Goal: Register for event/course

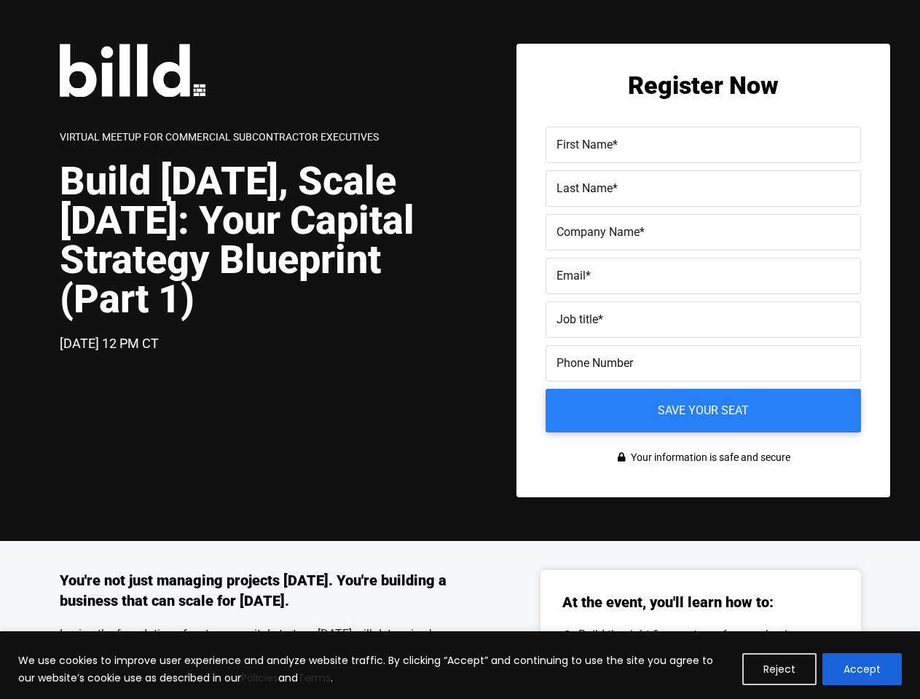
click at [459, 349] on div "[DATE] 12 PM CT" at bounding box center [260, 343] width 400 height 21
click at [780, 669] on button "Reject" at bounding box center [779, 669] width 74 height 32
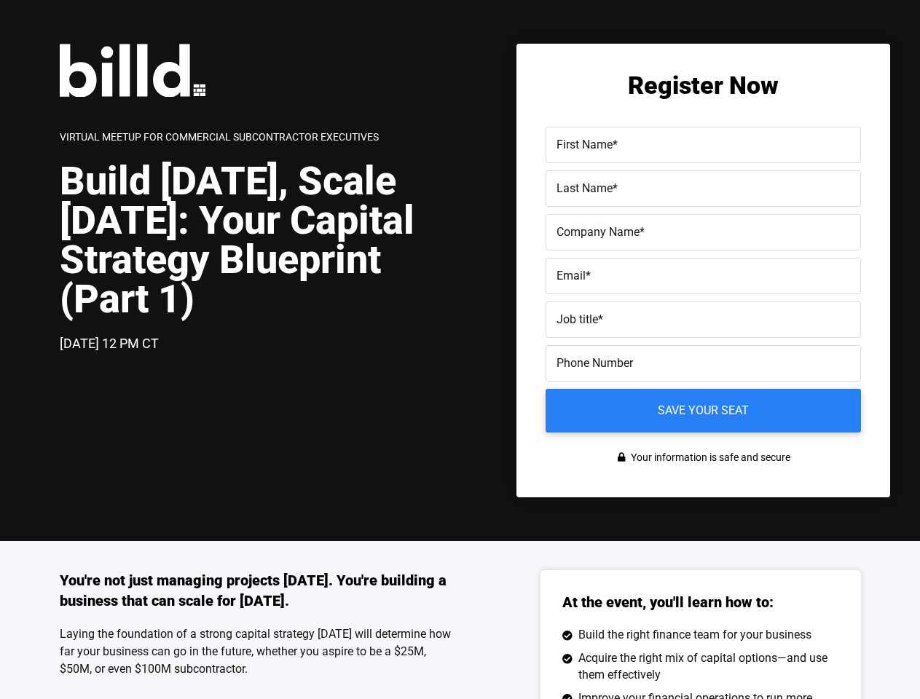
click at [862, 669] on div "You're not just managing projects [DATE]. You're building a business that can s…" at bounding box center [460, 709] width 920 height 336
click at [703, 280] on label "Email *" at bounding box center [702, 276] width 293 height 21
click at [703, 280] on input "Email *" at bounding box center [702, 276] width 315 height 36
